Goal: Browse casually: Explore the website without a specific task or goal

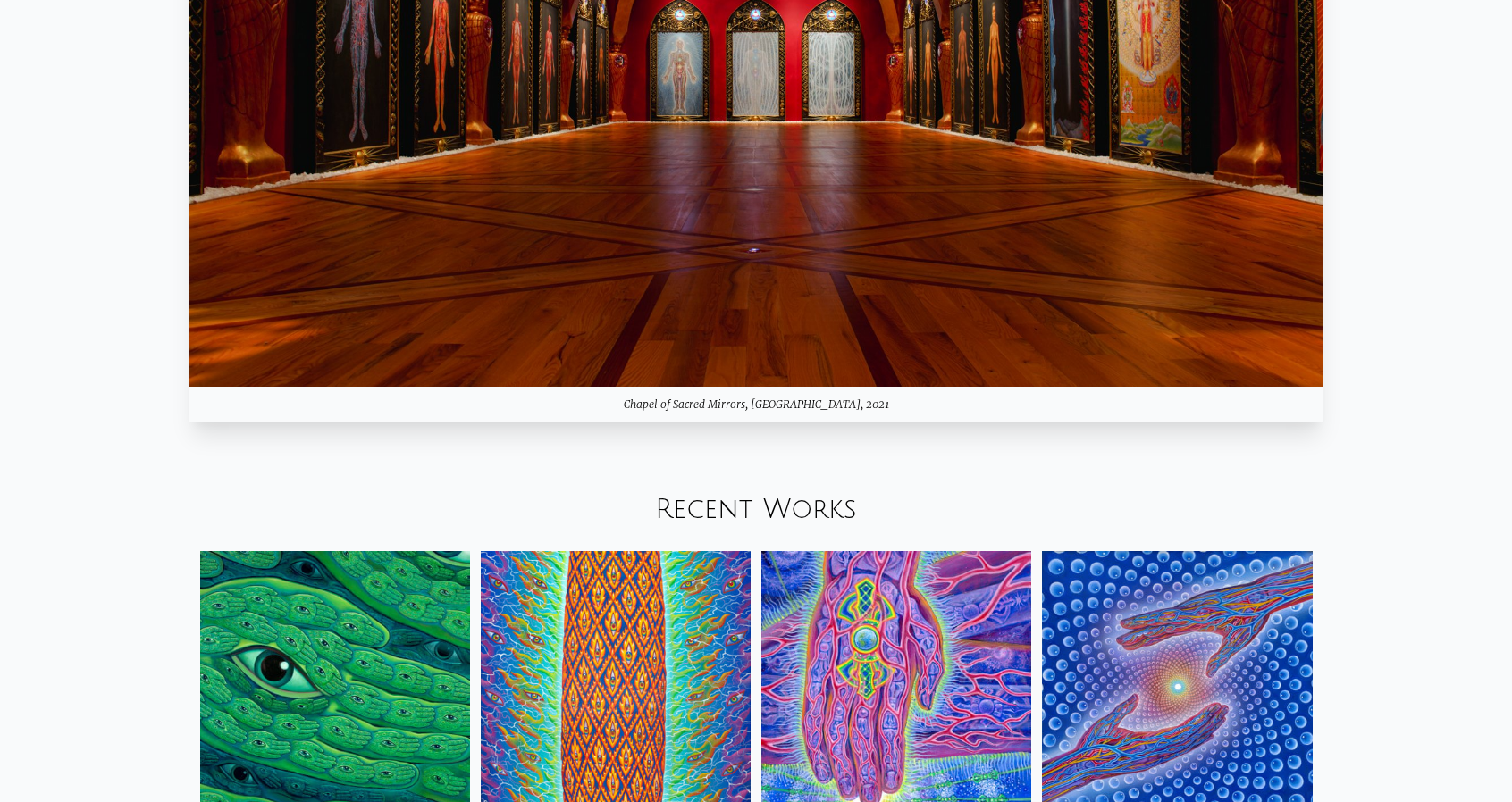
scroll to position [2323, 0]
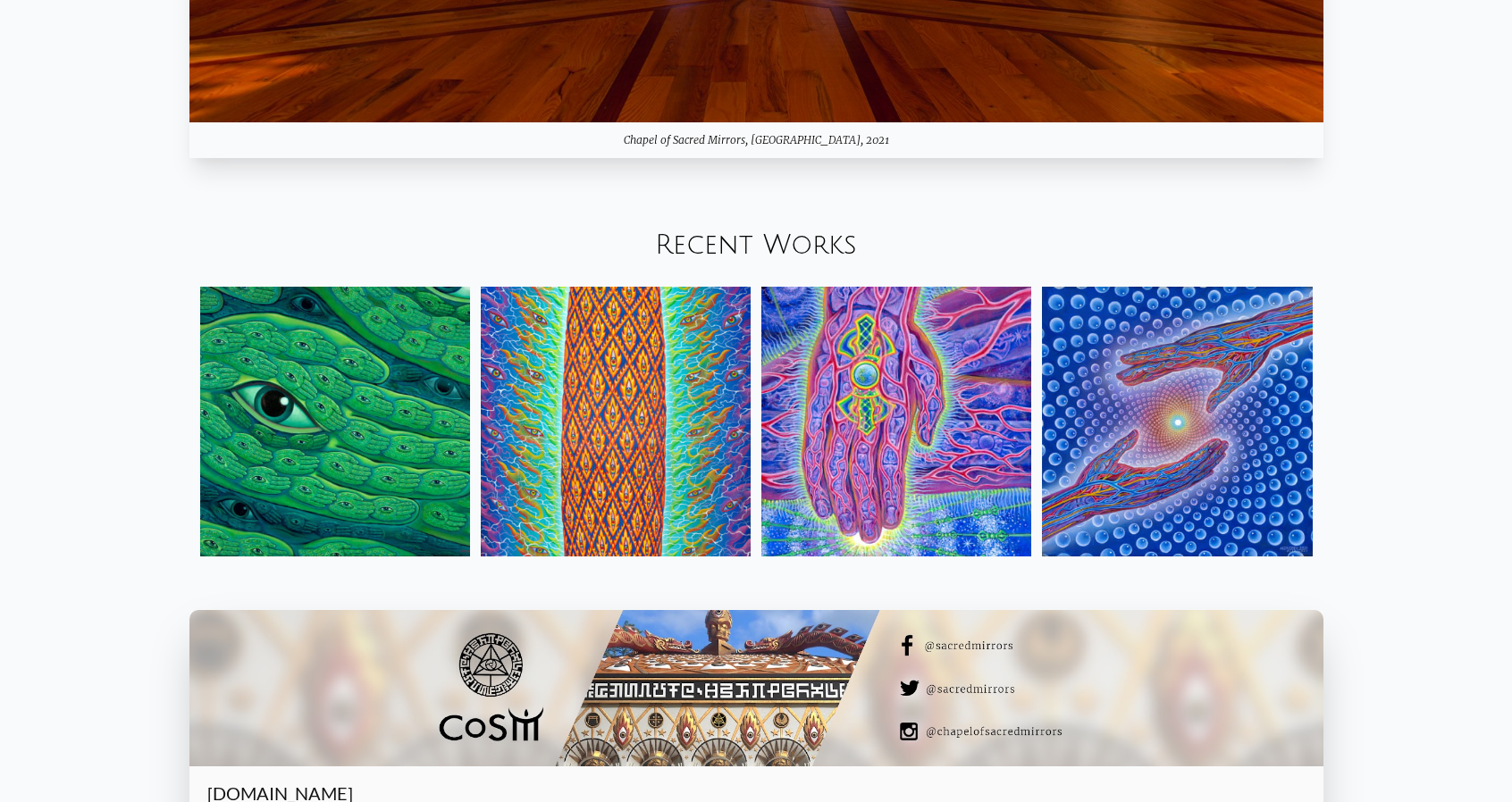
click at [831, 248] on link "Recent Works" at bounding box center [756, 245] width 202 height 30
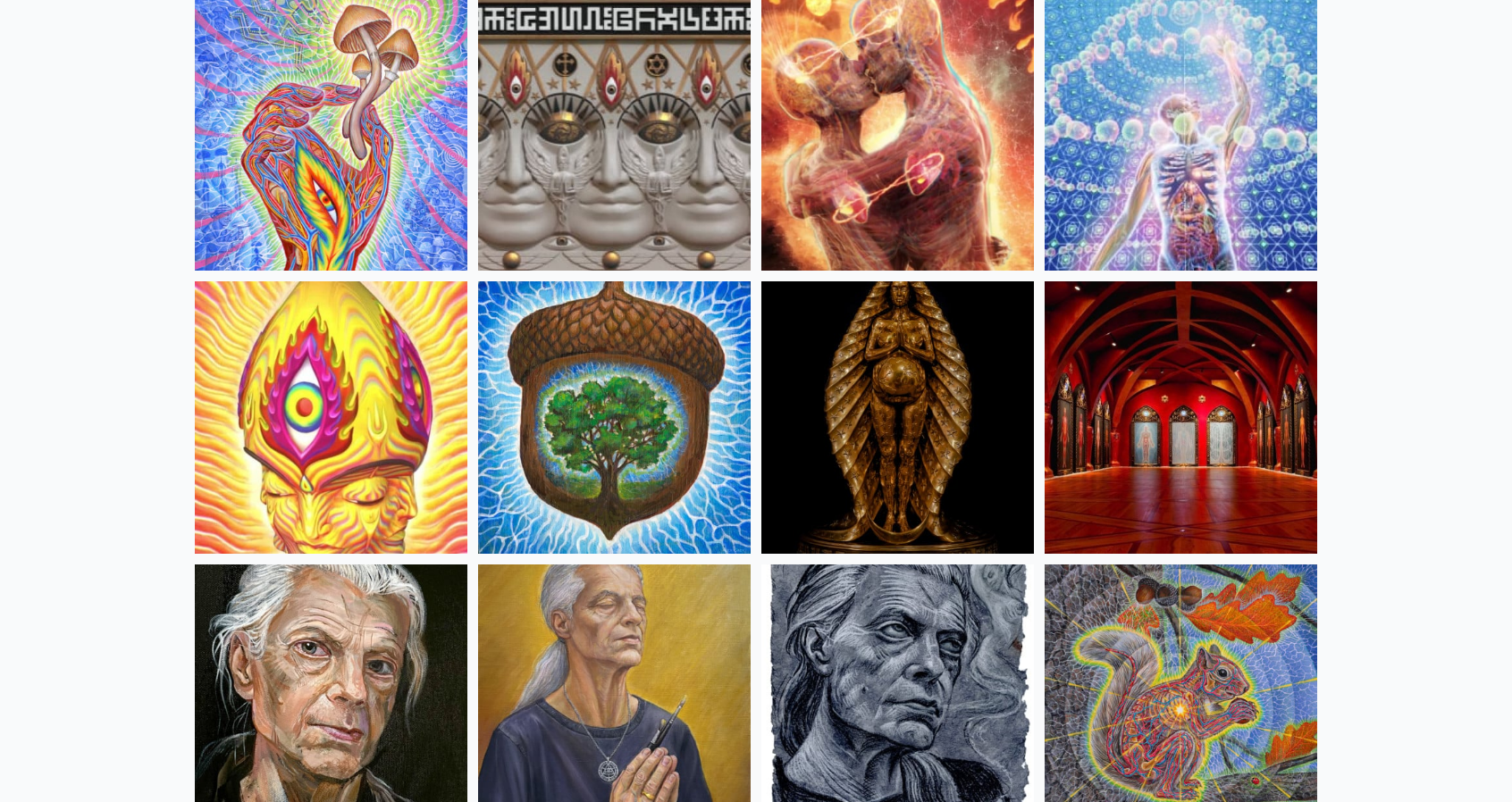
scroll to position [446, 0]
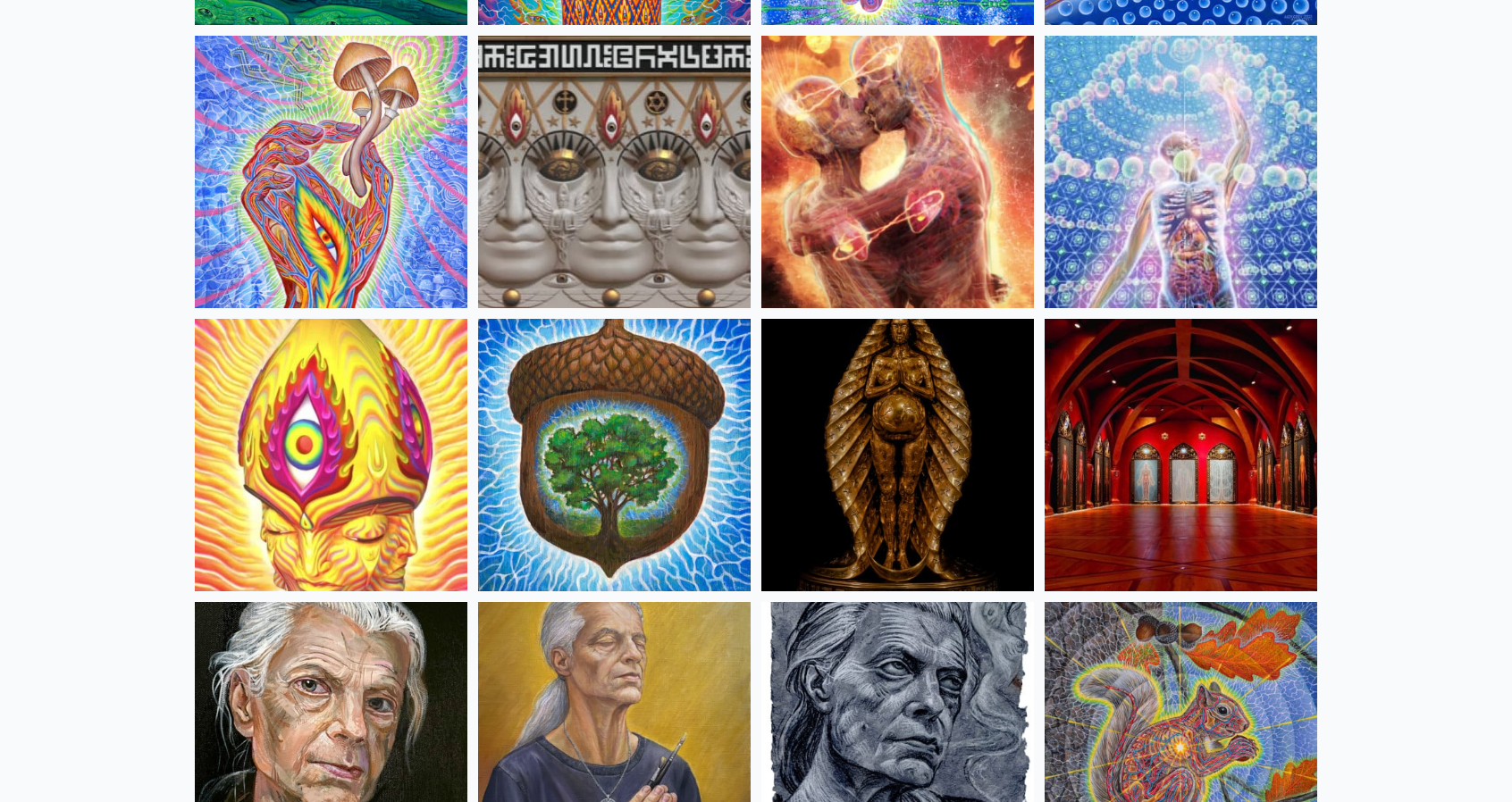
click at [320, 143] on img at bounding box center [331, 171] width 272 height 272
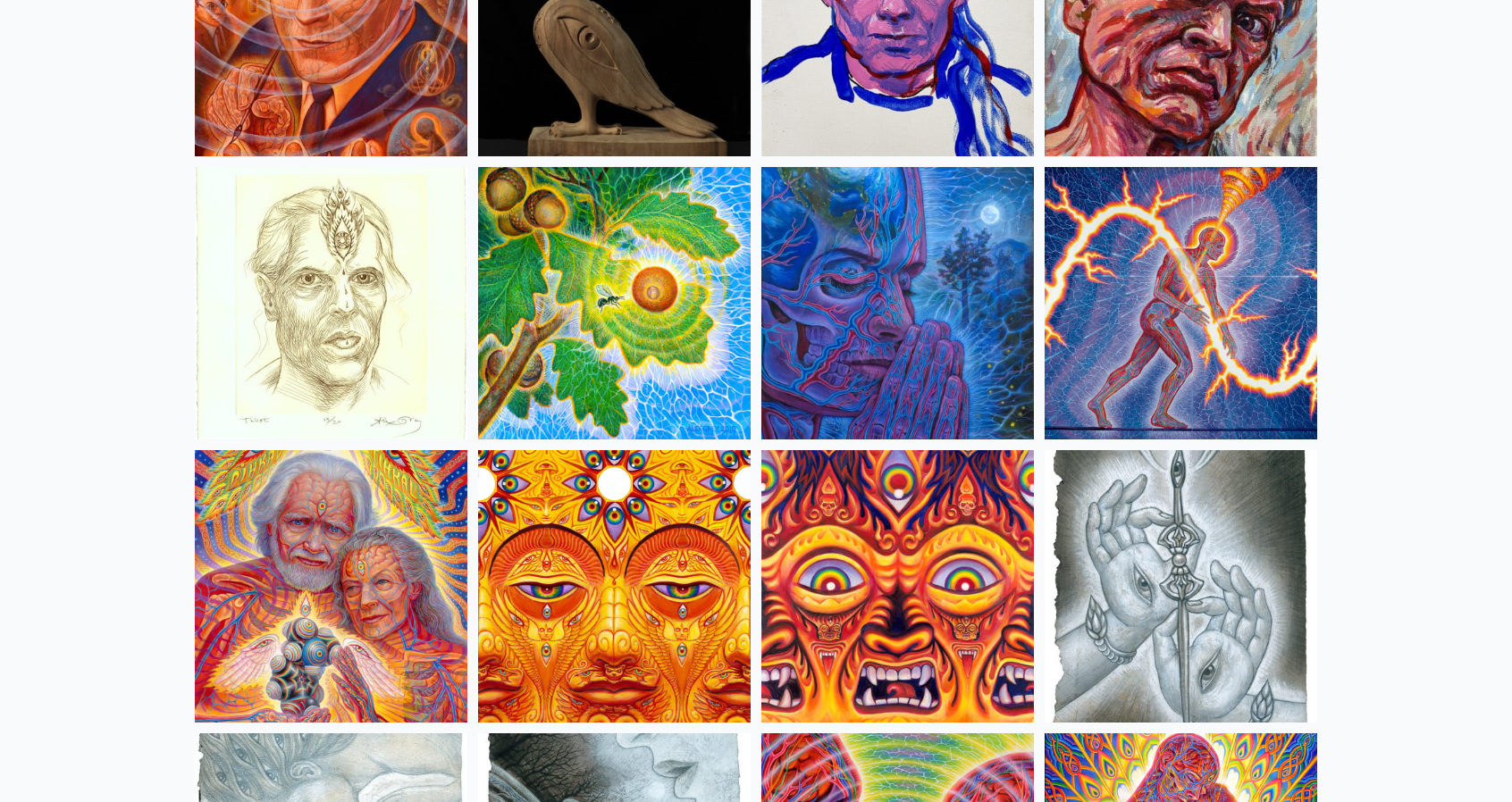
scroll to position [5272, 0]
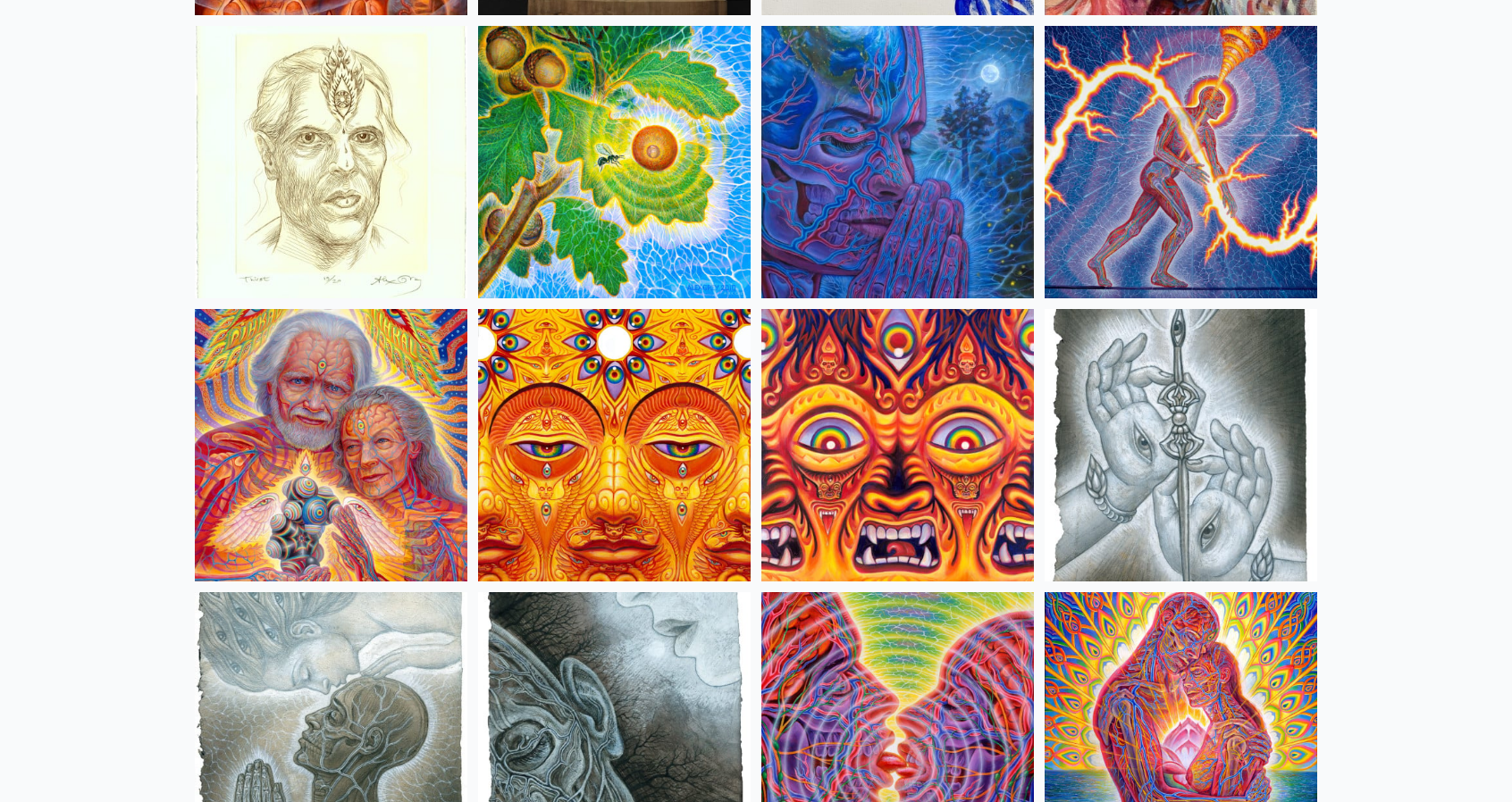
click at [350, 412] on img at bounding box center [331, 445] width 272 height 272
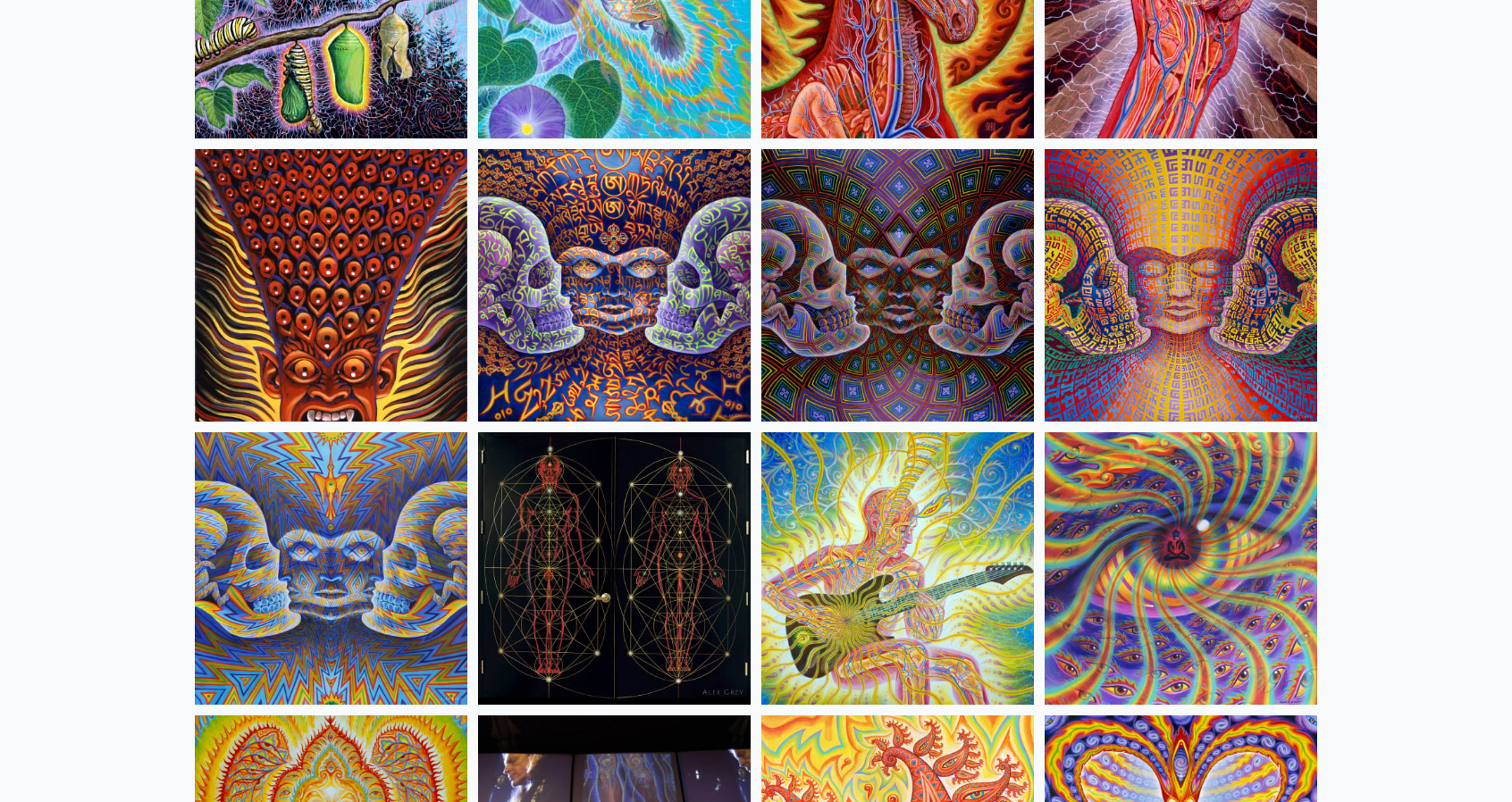
scroll to position [9383, 0]
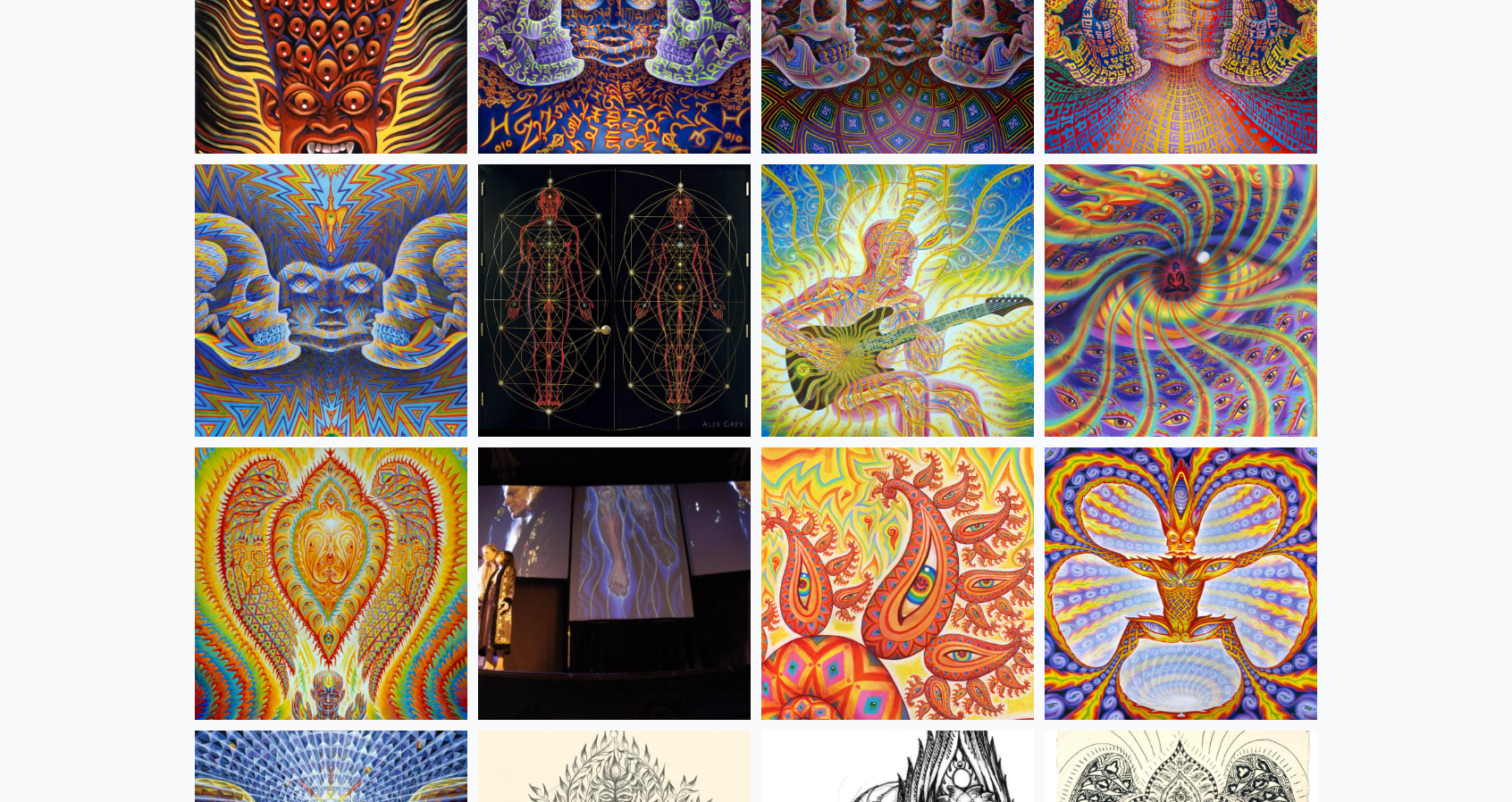
click at [892, 294] on img at bounding box center [898, 300] width 272 height 272
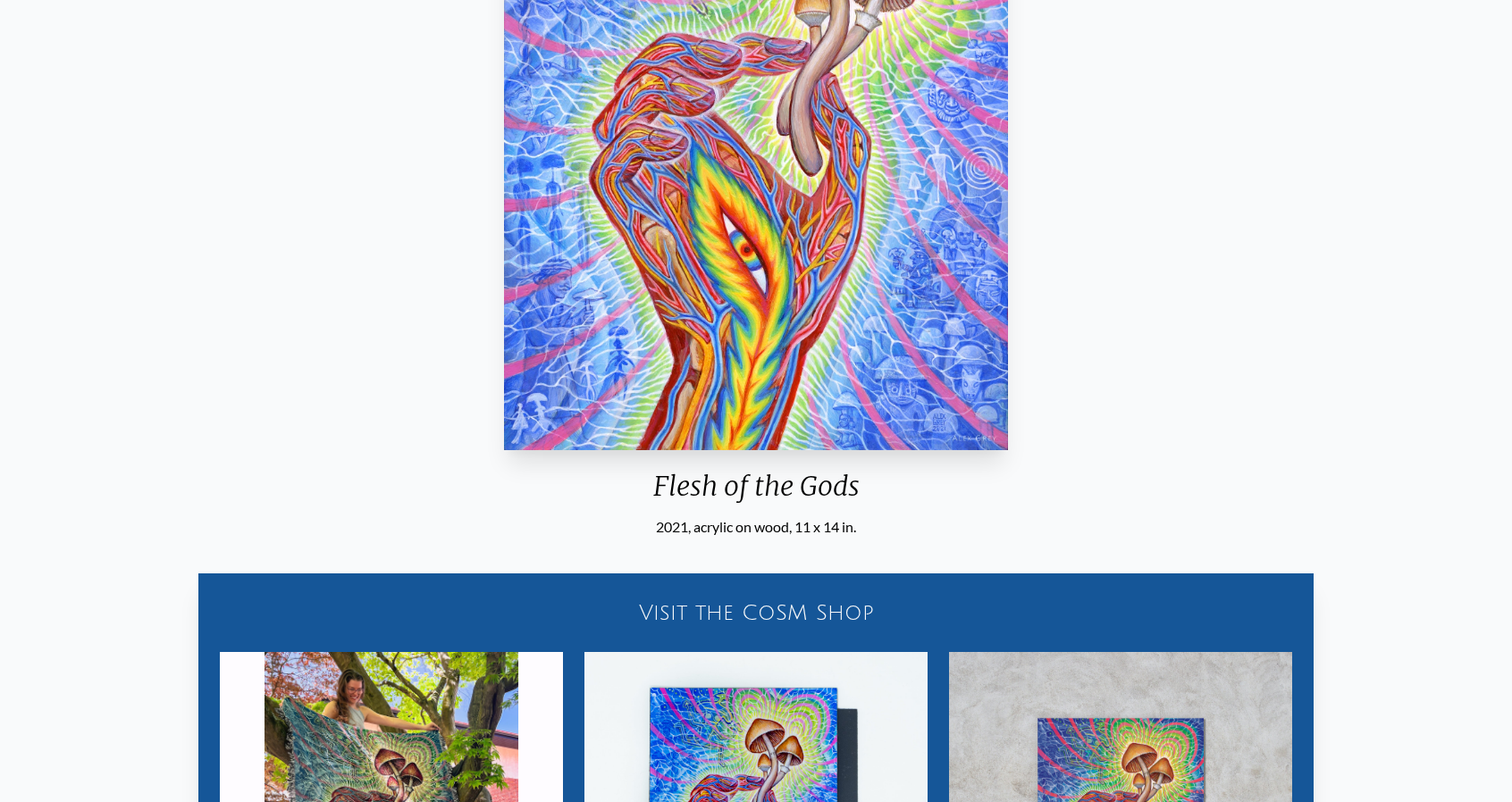
scroll to position [446, 0]
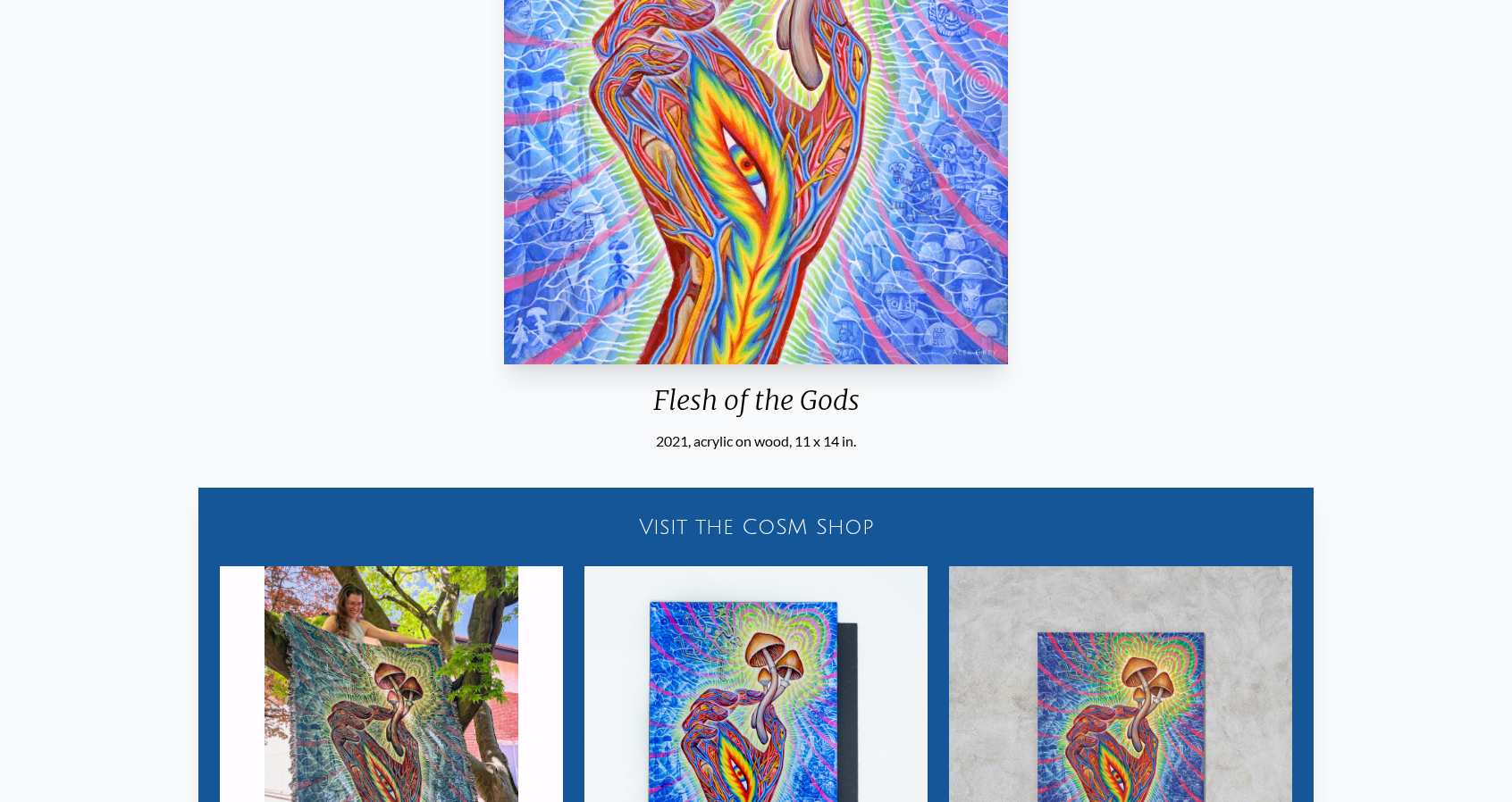
click at [723, 443] on div "2021, acrylic on wood, 11 x 14 in." at bounding box center [756, 442] width 518 height 22
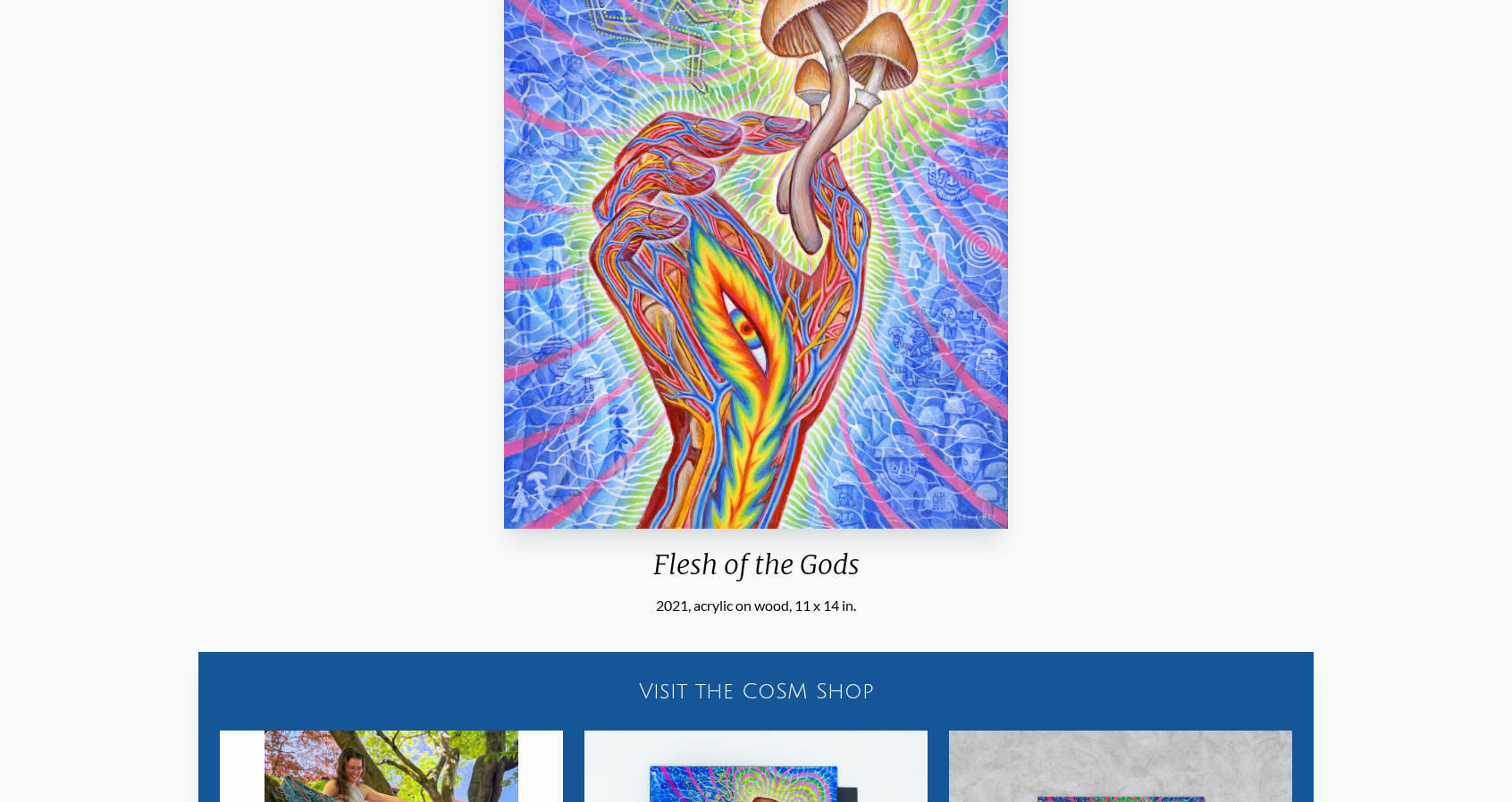
scroll to position [89, 0]
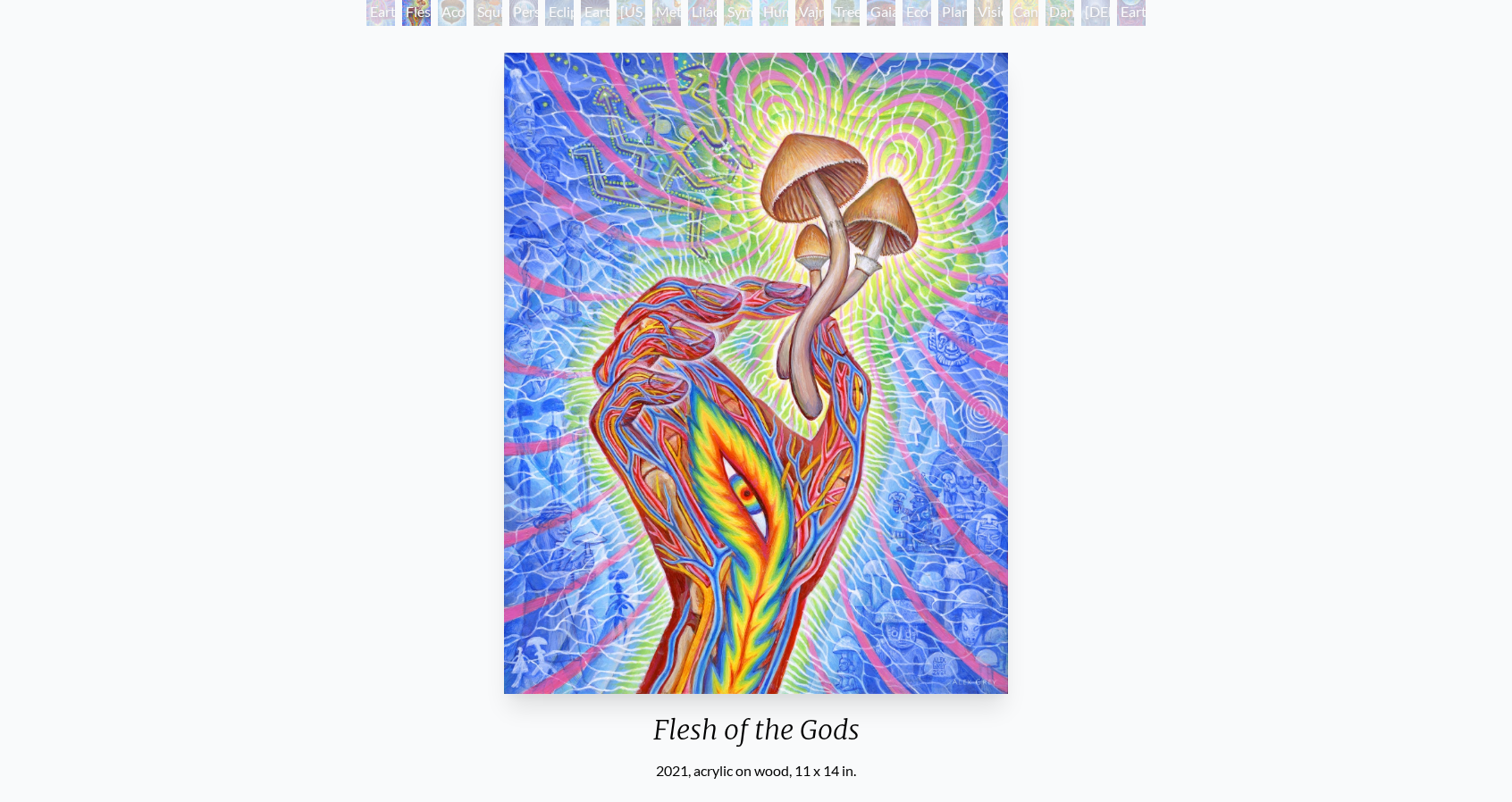
scroll to position [89, 0]
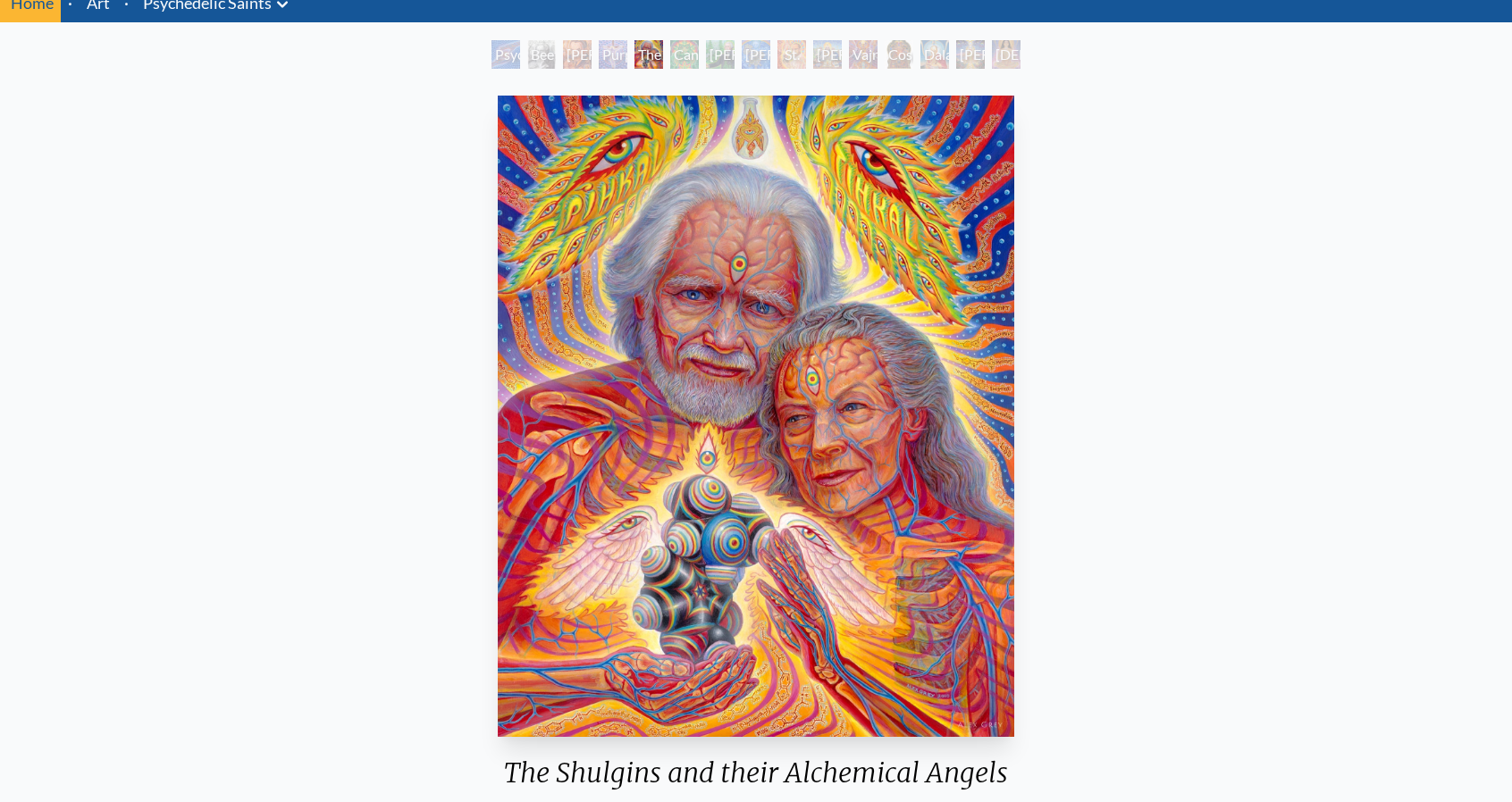
scroll to position [179, 0]
